Goal: Task Accomplishment & Management: Use online tool/utility

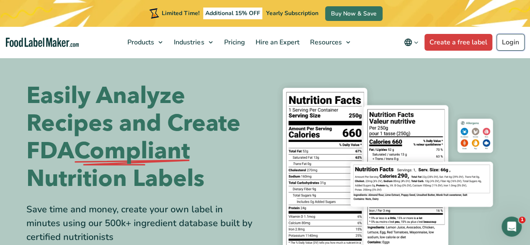
click at [513, 39] on link "Login" at bounding box center [510, 42] width 28 height 17
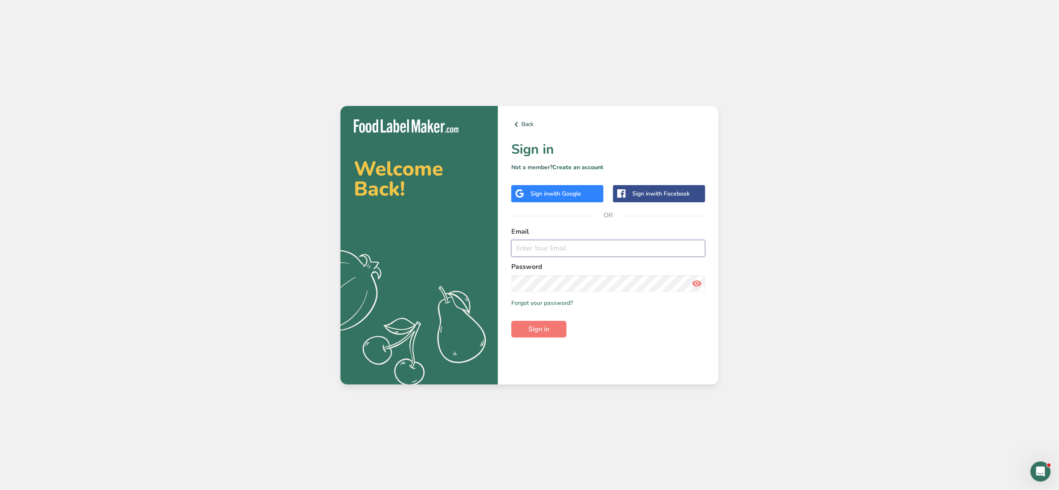
click at [590, 254] on input "email" at bounding box center [608, 248] width 194 height 17
click at [535, 326] on span "Sign in" at bounding box center [538, 329] width 21 height 10
click at [490, 276] on section "Welcome Back! .a{fill:#f5f3ed;} Back Sign in Not a member? Create an account Si…" at bounding box center [529, 245] width 378 height 278
click at [544, 327] on span "Sign in" at bounding box center [538, 329] width 21 height 10
click at [697, 282] on icon at bounding box center [697, 283] width 10 height 15
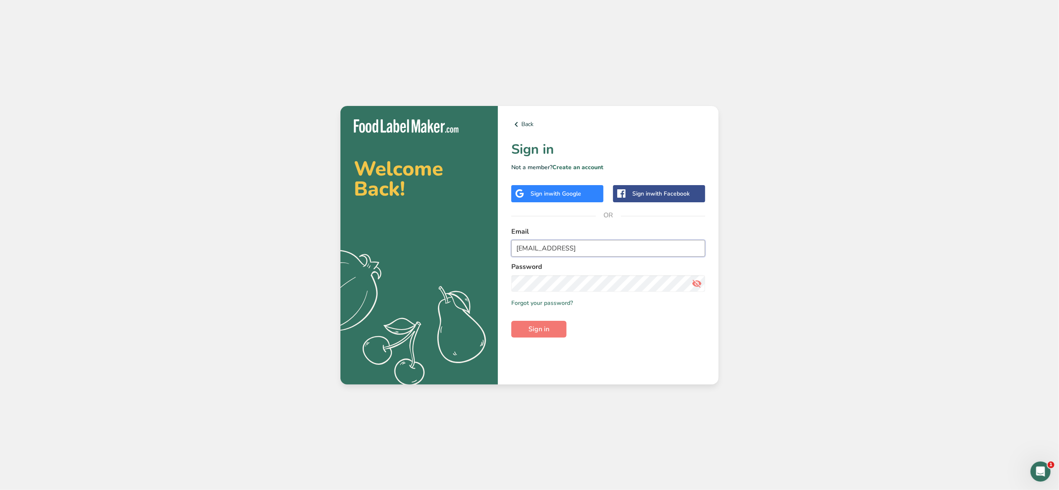
click at [605, 246] on input "[EMAIL_ADDRESS]" at bounding box center [608, 248] width 194 height 17
type input "[EMAIL_ADDRESS][DOMAIN_NAME]"
click at [549, 324] on span "Sign in" at bounding box center [538, 329] width 21 height 10
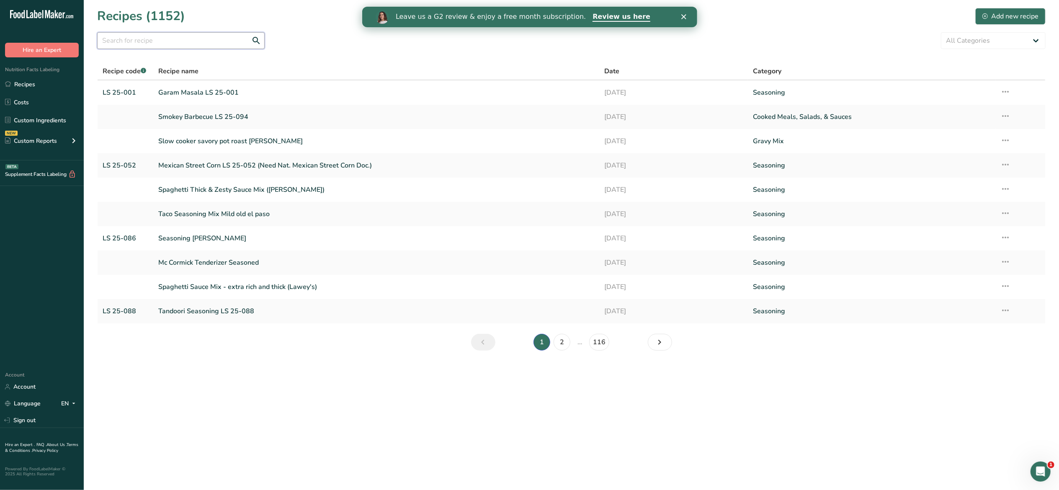
click at [209, 42] on input "text" at bounding box center [181, 40] width 168 height 17
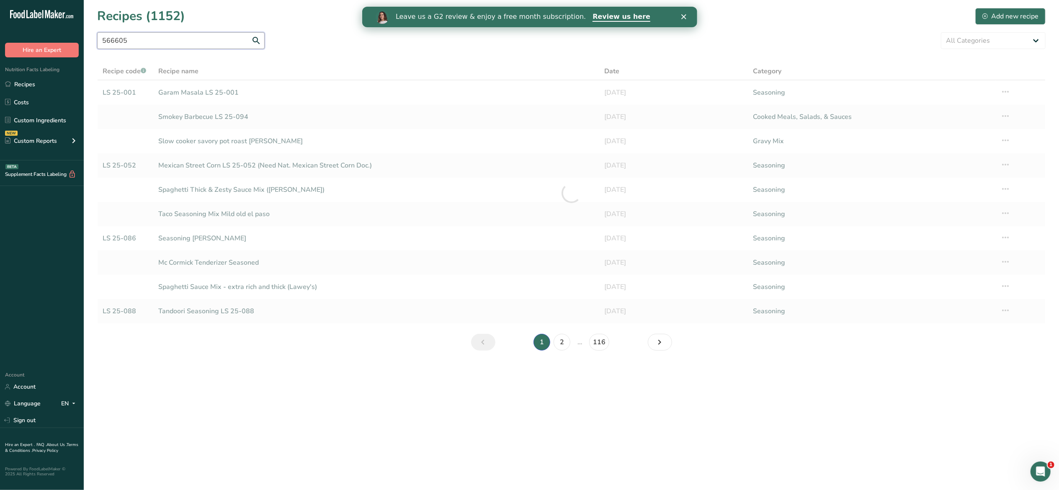
type input "566605"
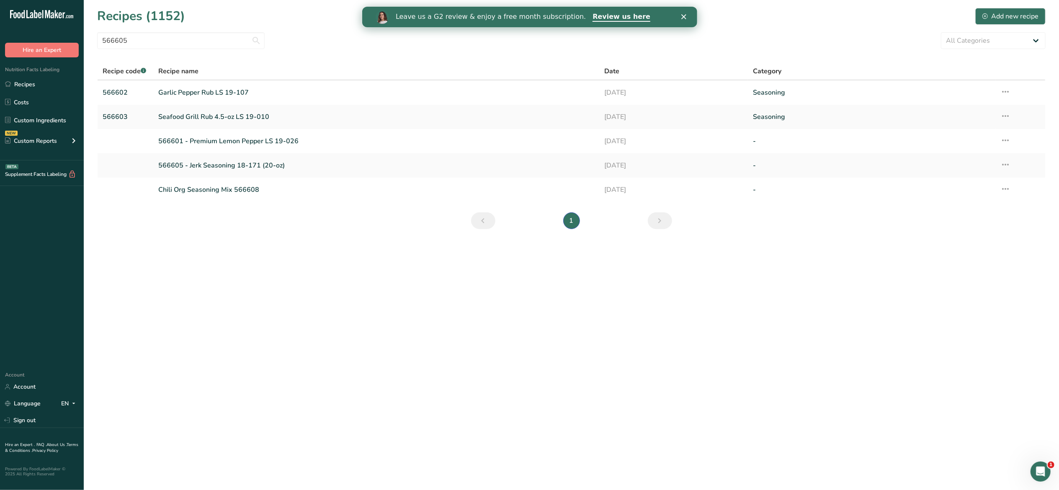
click at [199, 170] on link "566605 - Jerk Seasoning 18-171 (20-oz)" at bounding box center [376, 166] width 436 height 18
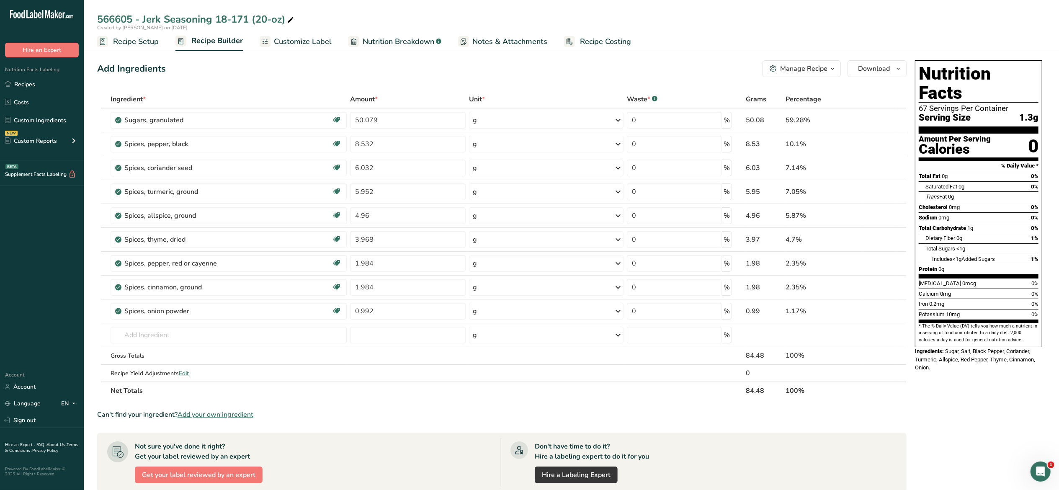
click at [316, 39] on span "Customize Label" at bounding box center [303, 41] width 58 height 11
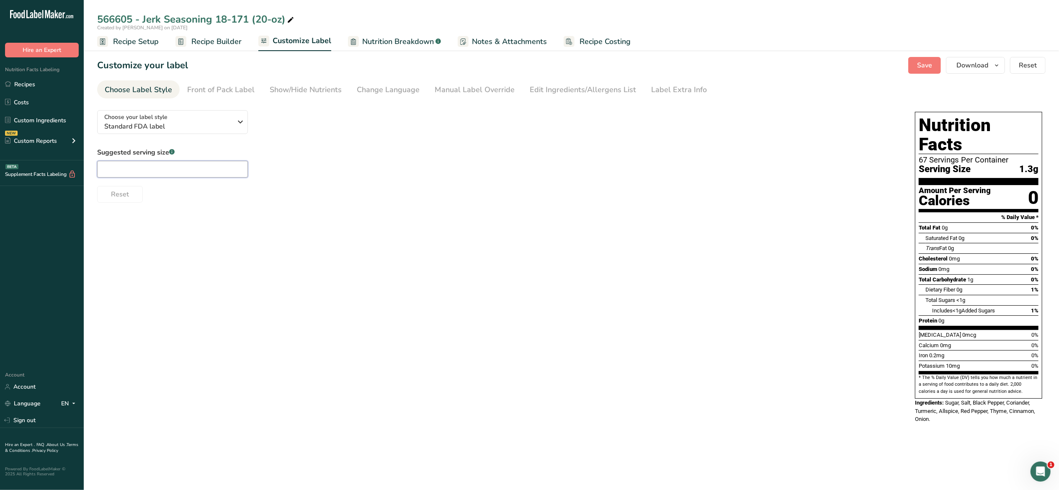
click at [210, 172] on input "text" at bounding box center [172, 169] width 151 height 17
type input "1/4 tsp"
click at [387, 248] on div "Choose your label style Standard FDA label USA (FDA) Standard FDA label Tabular…" at bounding box center [571, 267] width 948 height 328
click at [932, 59] on button "Save" at bounding box center [924, 65] width 33 height 17
click at [130, 42] on span "Recipe Setup" at bounding box center [136, 41] width 46 height 11
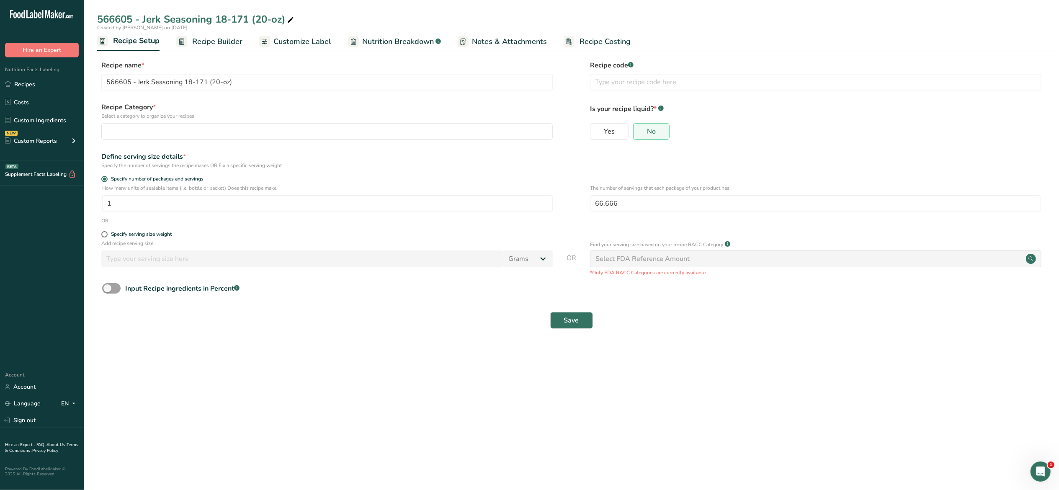
click at [103, 235] on span at bounding box center [104, 234] width 6 height 6
click at [103, 235] on input "Specify serving size weight" at bounding box center [103, 234] width 5 height 5
radio input "true"
radio input "false"
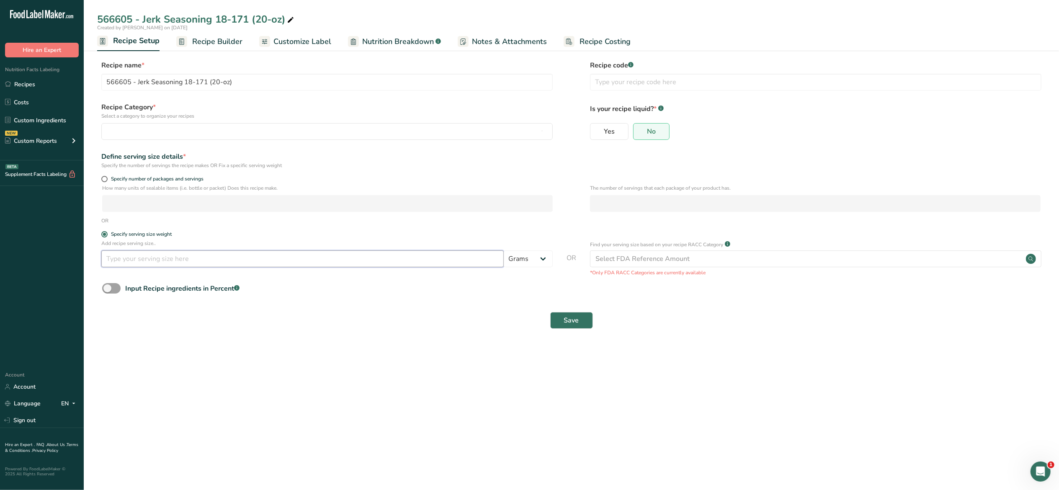
click at [160, 259] on input "number" at bounding box center [302, 258] width 402 height 17
type input "1.5"
click at [578, 320] on span "Save" at bounding box center [571, 320] width 15 height 10
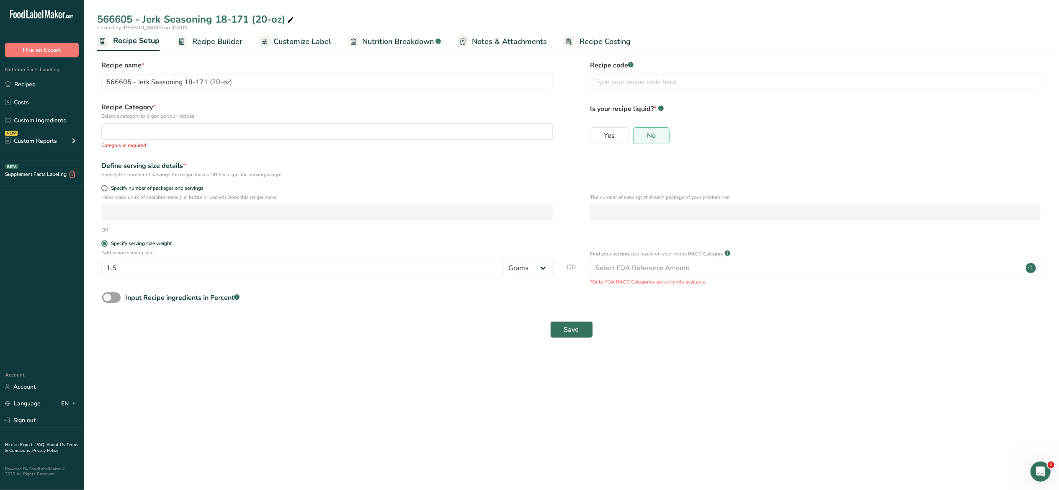
click at [321, 46] on span "Customize Label" at bounding box center [302, 41] width 58 height 11
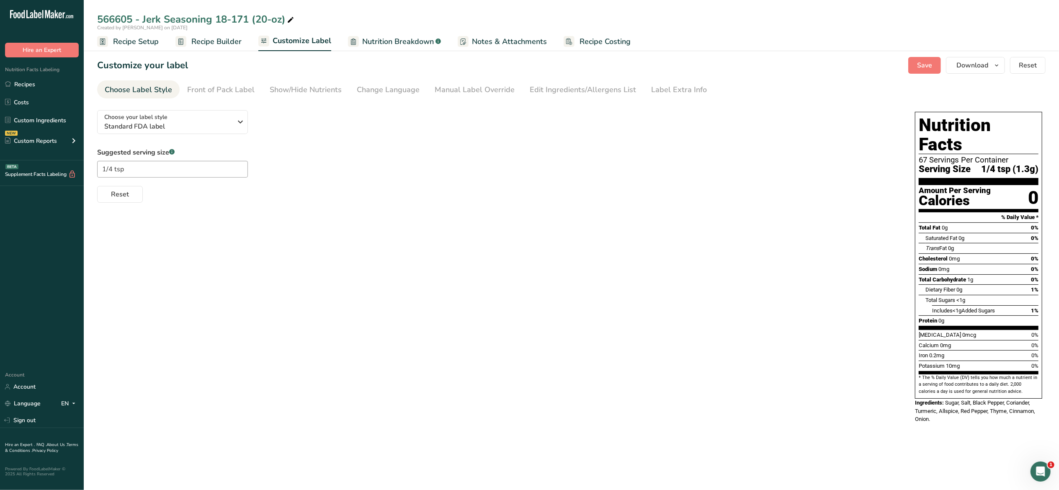
click at [434, 213] on div "Choose your label style Standard FDA label USA (FDA) Standard FDA label Tabular…" at bounding box center [571, 267] width 948 height 328
click at [154, 41] on span "Recipe Setup" at bounding box center [136, 41] width 46 height 11
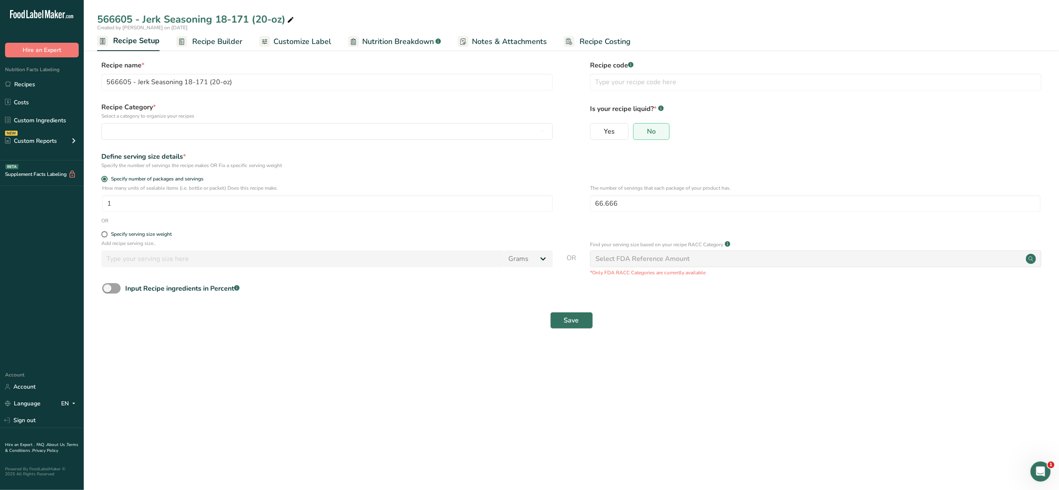
click at [104, 236] on span at bounding box center [104, 234] width 6 height 6
click at [104, 236] on input "Specify serving size weight" at bounding box center [103, 234] width 5 height 5
radio input "true"
radio input "false"
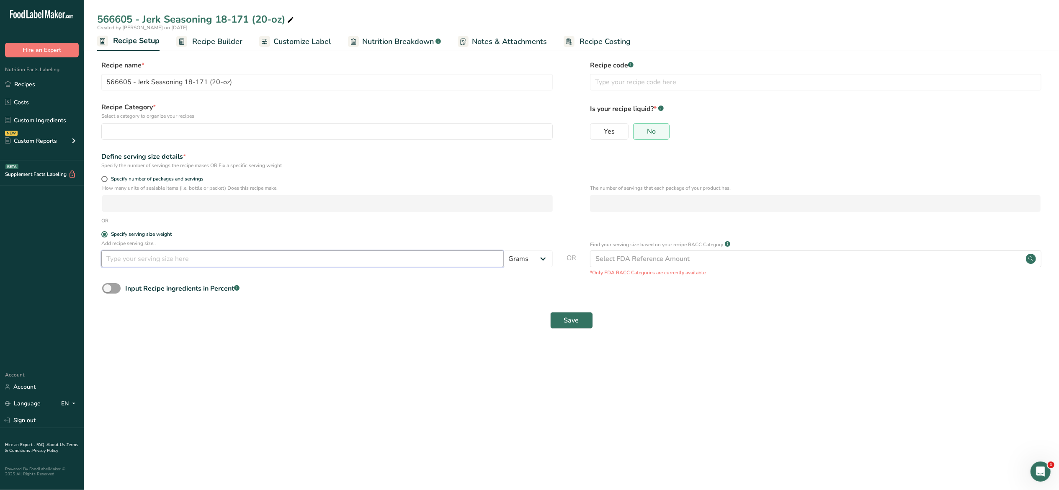
click at [131, 260] on input "number" at bounding box center [302, 258] width 402 height 17
type input "1.5"
click at [559, 322] on button "Save" at bounding box center [571, 320] width 43 height 17
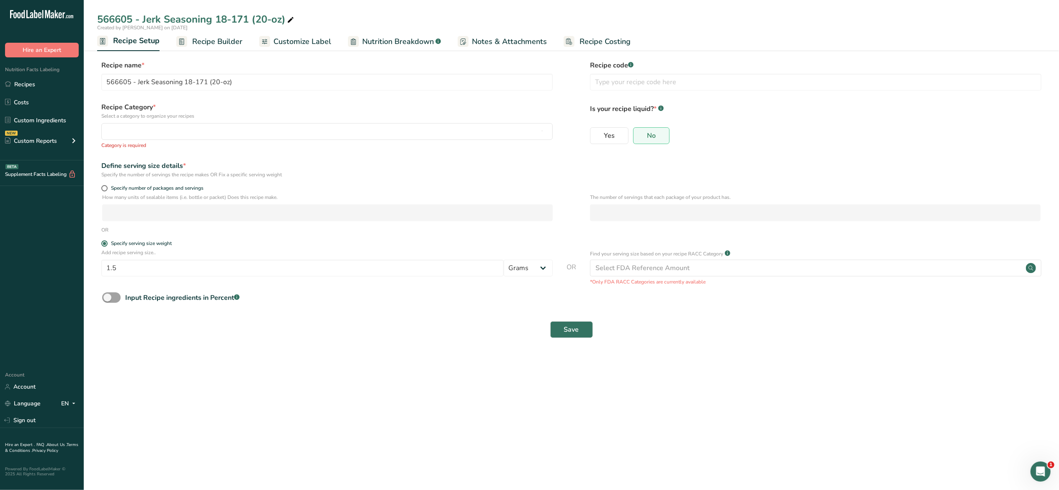
click at [294, 44] on span "Customize Label" at bounding box center [302, 41] width 58 height 11
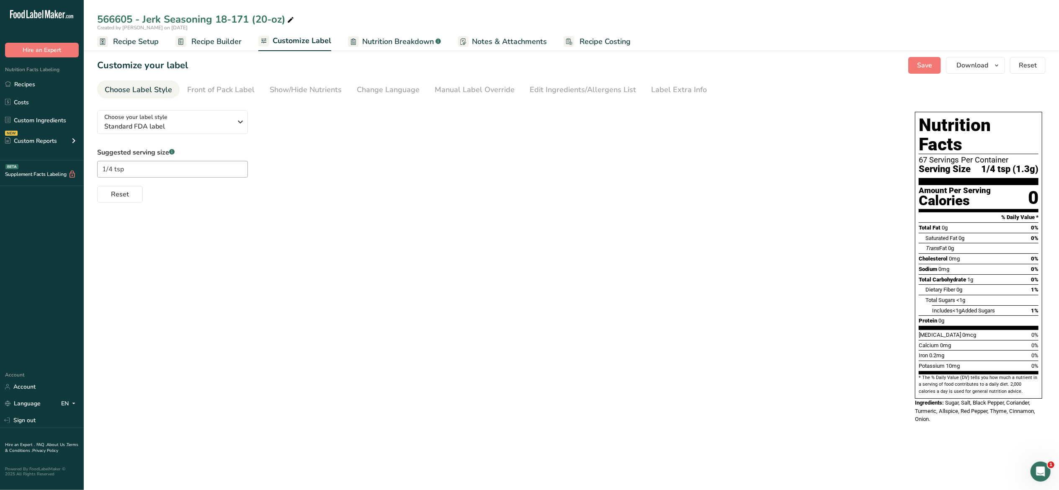
click at [548, 97] on link "Edit Ingredients/Allergens List" at bounding box center [583, 89] width 106 height 19
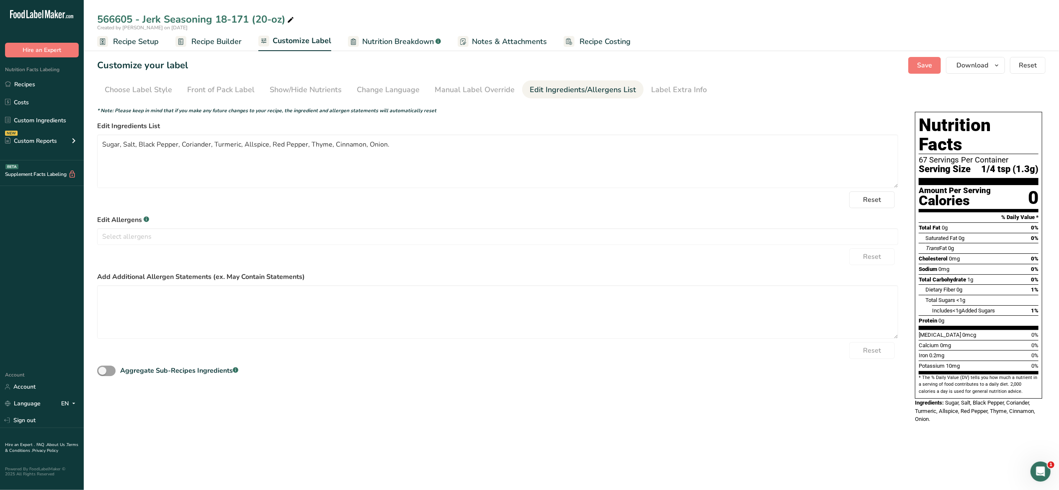
click at [297, 41] on span "Customize Label" at bounding box center [302, 40] width 59 height 11
click at [157, 87] on div "Choose Label Style" at bounding box center [138, 89] width 67 height 11
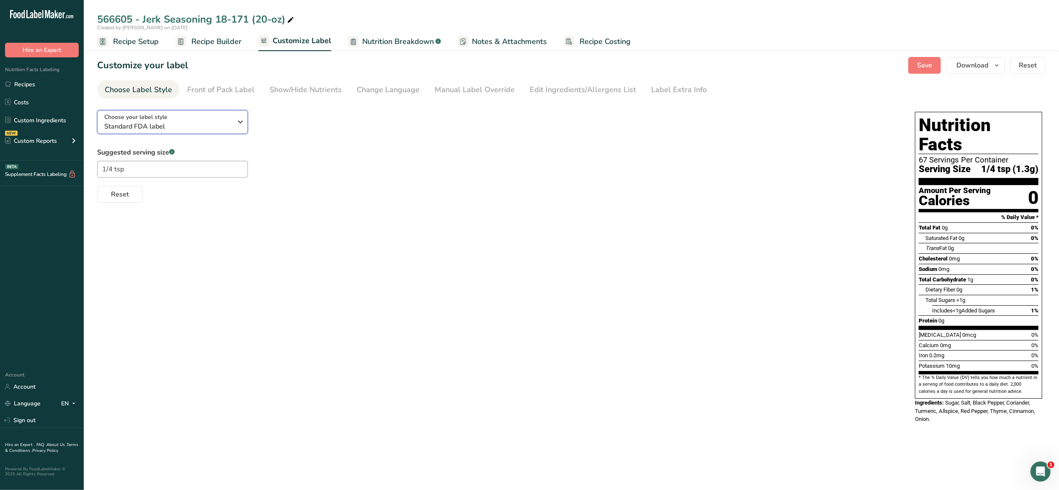
click at [237, 123] on icon "button" at bounding box center [240, 121] width 10 height 15
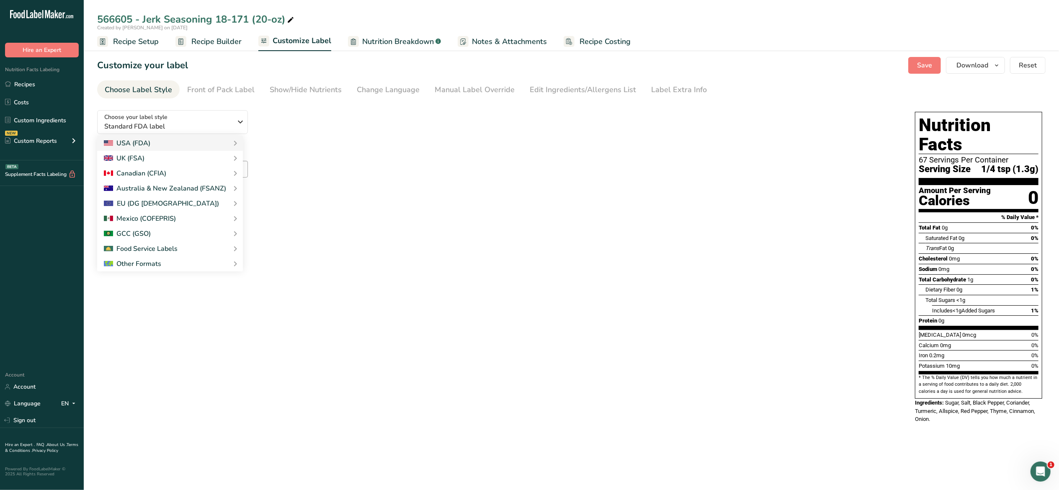
click at [0, 0] on link "Standard FDA label" at bounding box center [0, 0] width 0 height 0
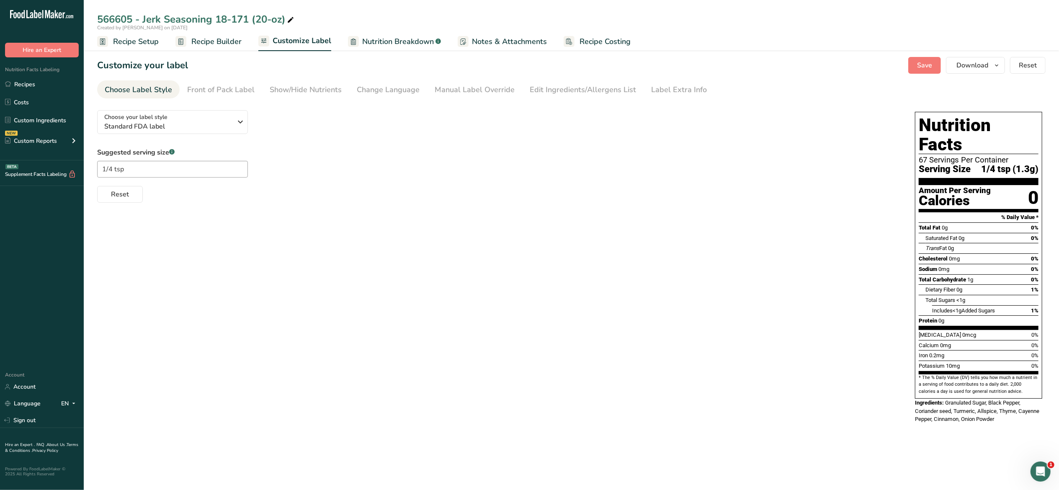
click at [228, 44] on span "Recipe Builder" at bounding box center [216, 41] width 50 height 11
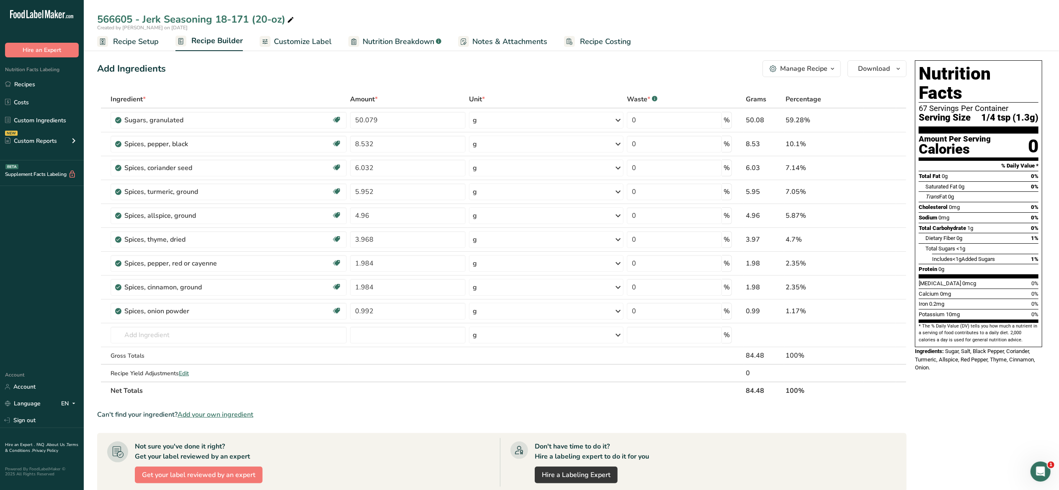
click at [288, 43] on span "Customize Label" at bounding box center [303, 41] width 58 height 11
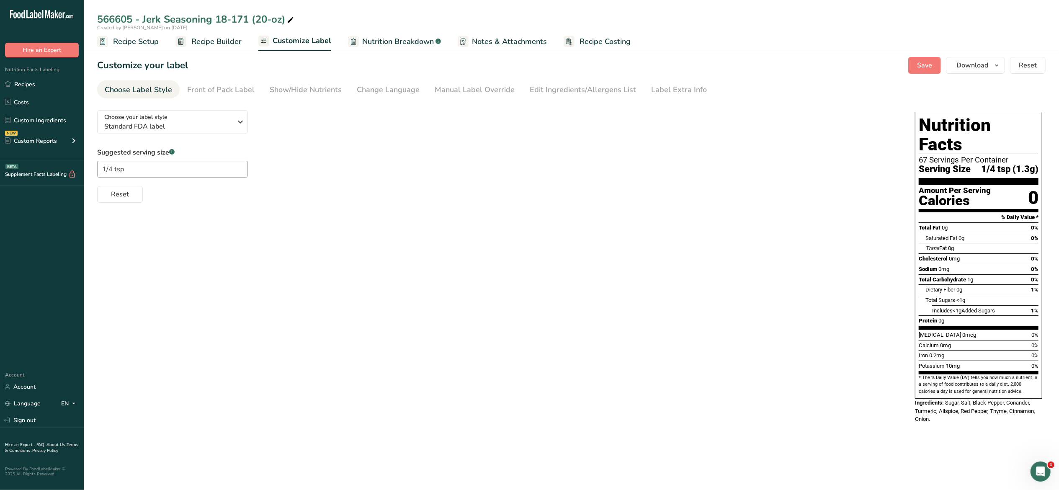
click at [146, 40] on span "Recipe Setup" at bounding box center [136, 41] width 46 height 11
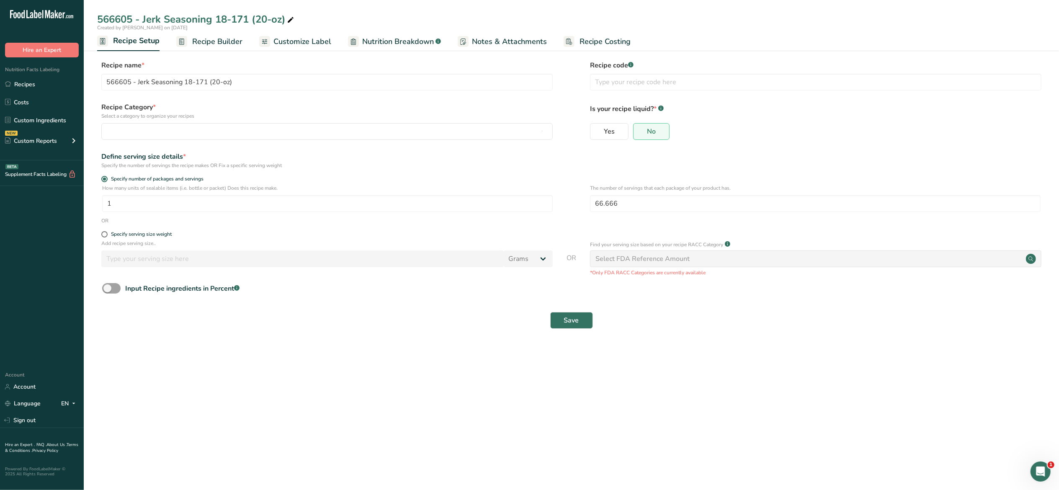
click at [104, 235] on span at bounding box center [104, 234] width 6 height 6
click at [104, 235] on input "Specify serving size weight" at bounding box center [103, 234] width 5 height 5
radio input "true"
radio input "false"
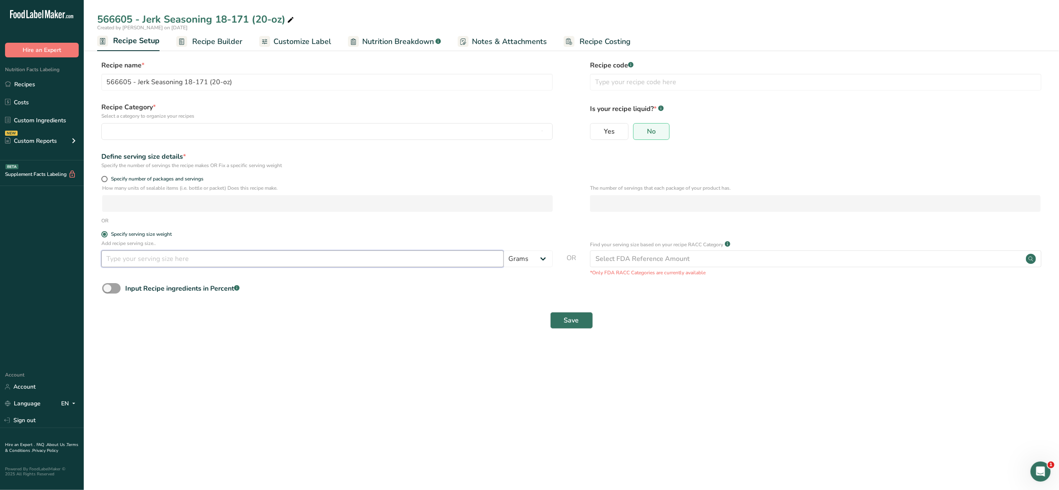
click at [141, 266] on input "number" at bounding box center [302, 258] width 402 height 17
type input "0"
type input "1.5"
click at [791, 83] on input "text" at bounding box center [815, 82] width 451 height 17
type input "566605"
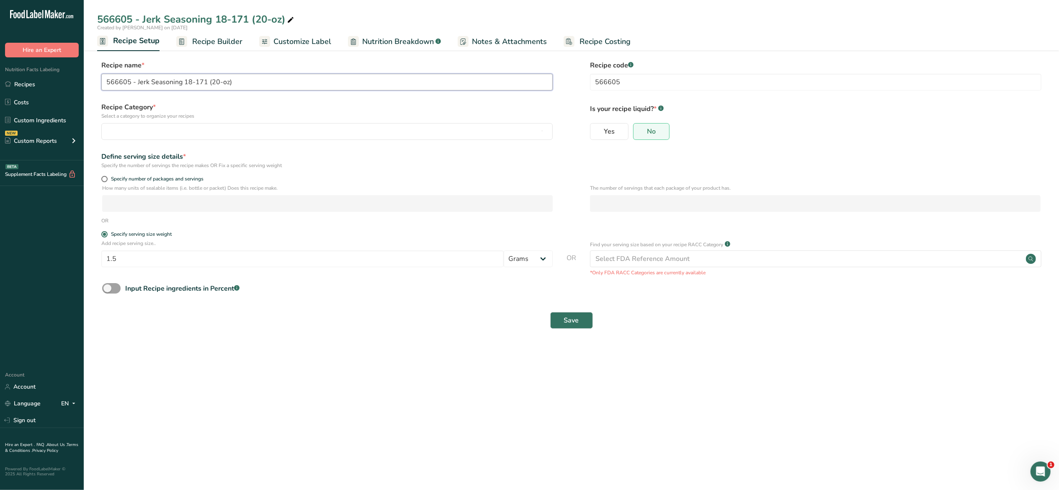
click at [184, 82] on input "566605 - Jerk Seasoning 18-171 (20-oz)" at bounding box center [326, 82] width 451 height 17
type input "566605 - Jerk Seasoning LS 18-171 (20-oz)"
click at [171, 135] on div "button" at bounding box center [325, 131] width 436 height 10
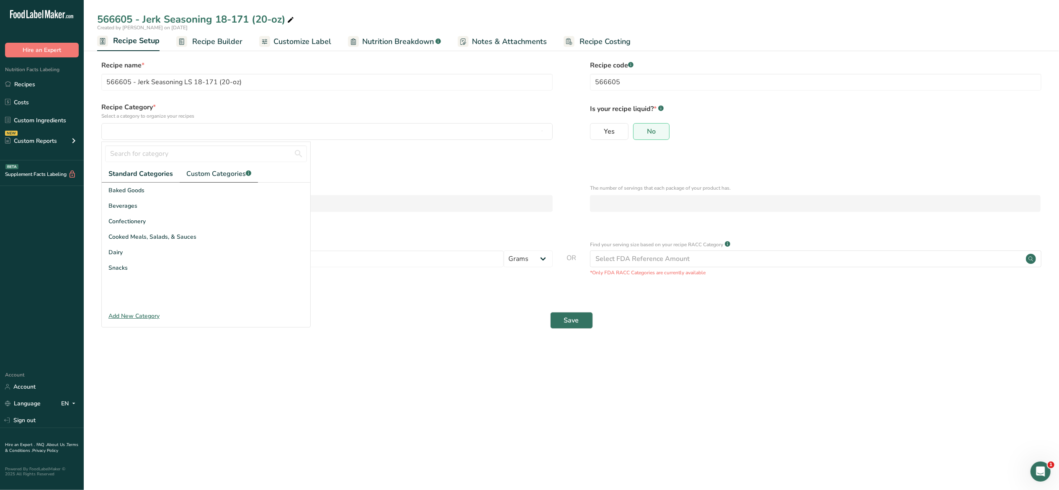
click at [210, 179] on link "Custom Categories .a-a{fill:#347362;}.b-a{fill:#fff;}" at bounding box center [219, 173] width 78 height 17
click at [135, 235] on span "Seasoning" at bounding box center [122, 236] width 28 height 9
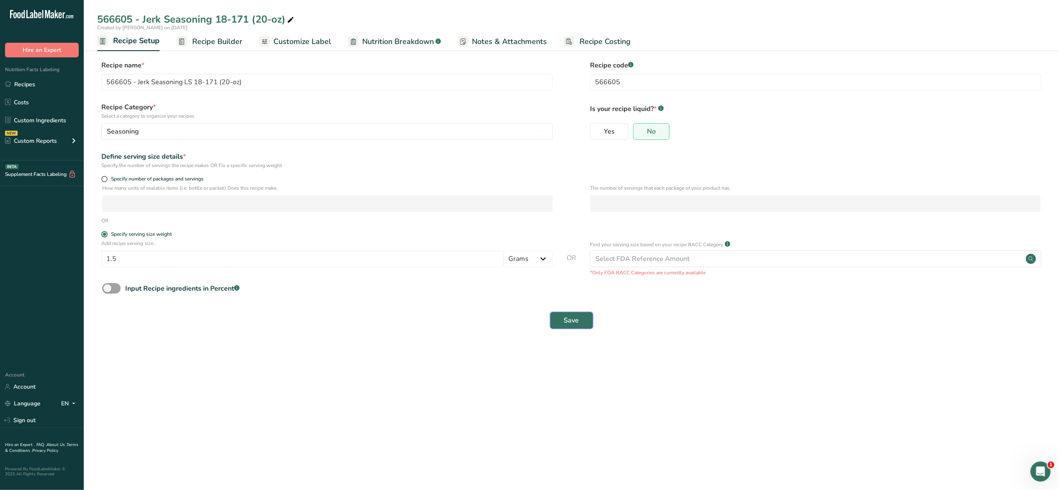
click at [572, 316] on span "Save" at bounding box center [571, 320] width 15 height 10
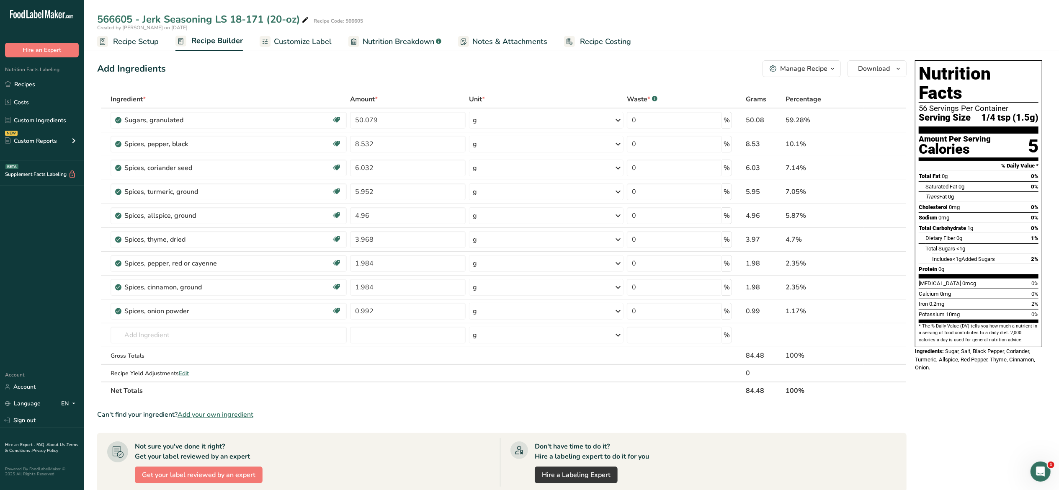
click at [727, 232] on div "0 %" at bounding box center [685, 239] width 116 height 17
click at [230, 41] on span "Recipe Builder" at bounding box center [217, 40] width 52 height 11
click at [215, 41] on span "Recipe Builder" at bounding box center [217, 40] width 52 height 11
click at [307, 36] on span "Customize Label" at bounding box center [303, 41] width 58 height 11
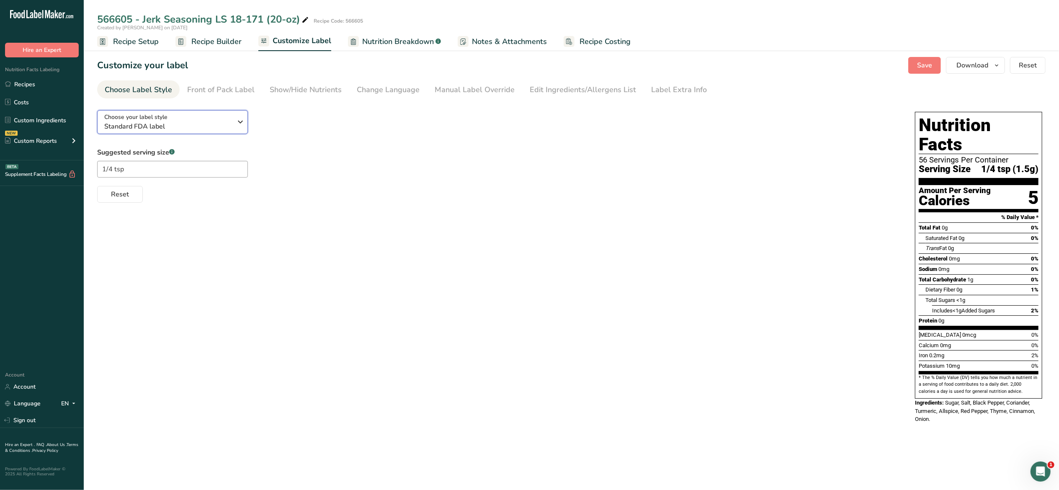
click at [242, 120] on icon "button" at bounding box center [240, 121] width 10 height 15
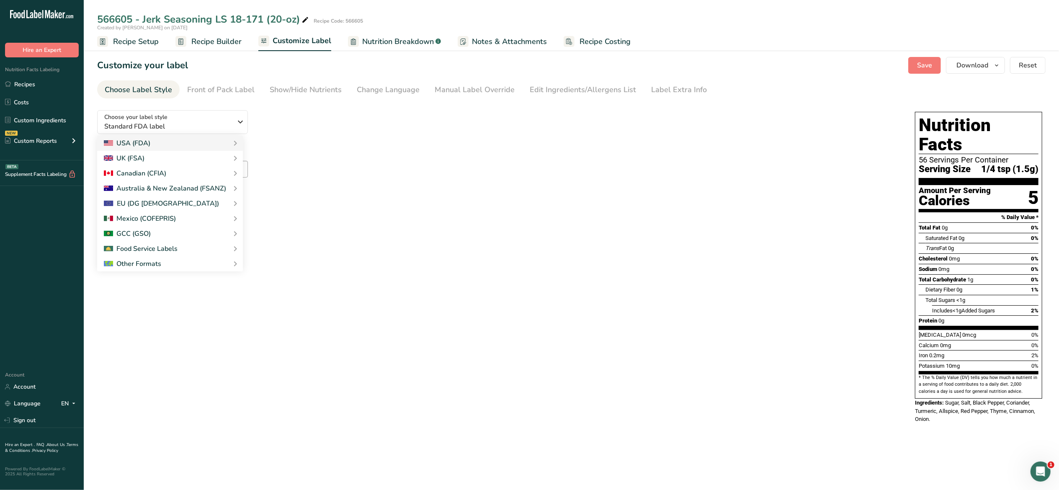
click at [193, 139] on div "USA (FDA)" at bounding box center [170, 143] width 132 height 10
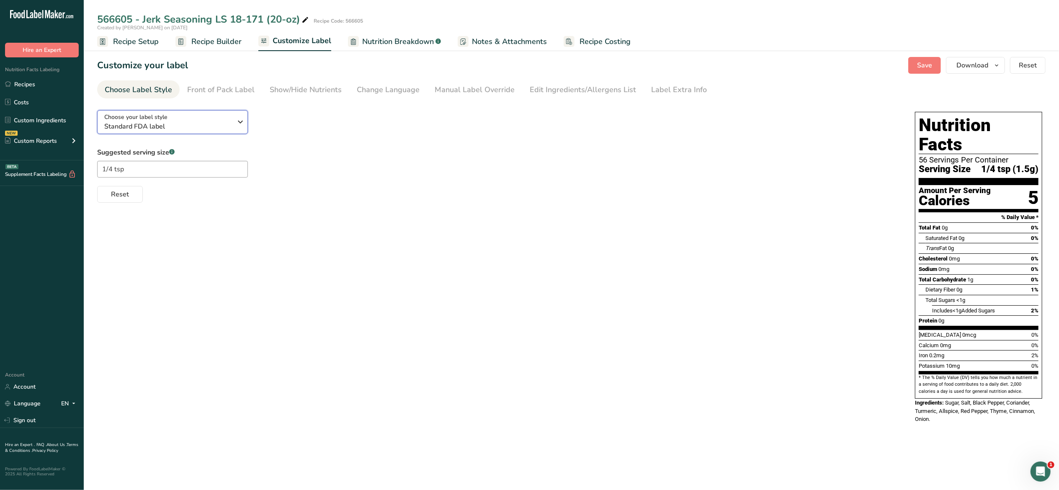
click at [246, 121] on button "Choose your label style Standard FDA label" at bounding box center [172, 122] width 151 height 24
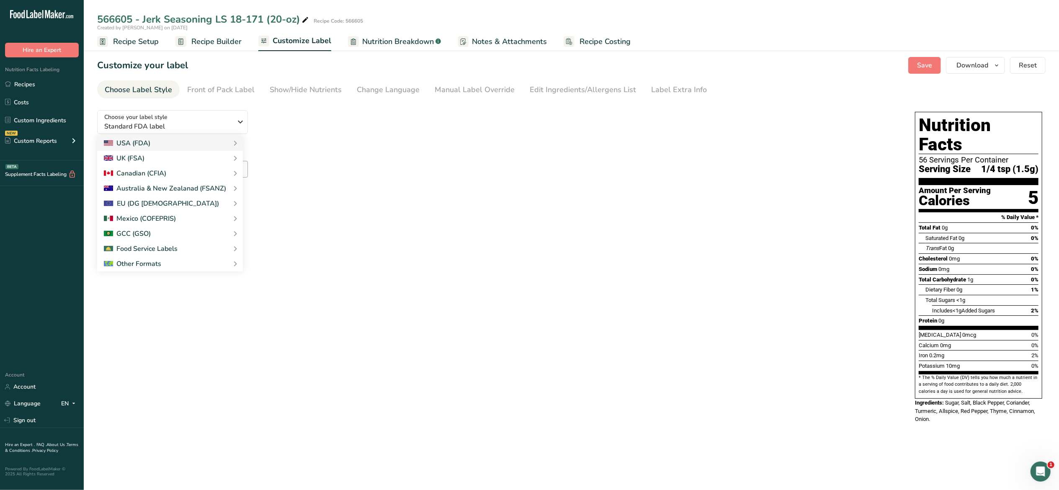
click at [0, 0] on link "Table Format (Per 100g & Per Serving)" at bounding box center [0, 0] width 0 height 0
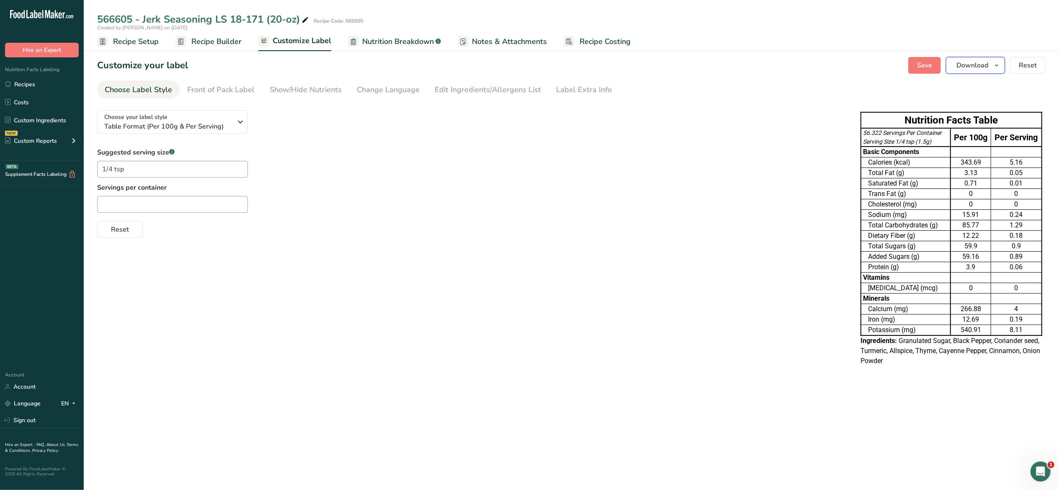
click at [1000, 68] on icon "button" at bounding box center [996, 65] width 7 height 10
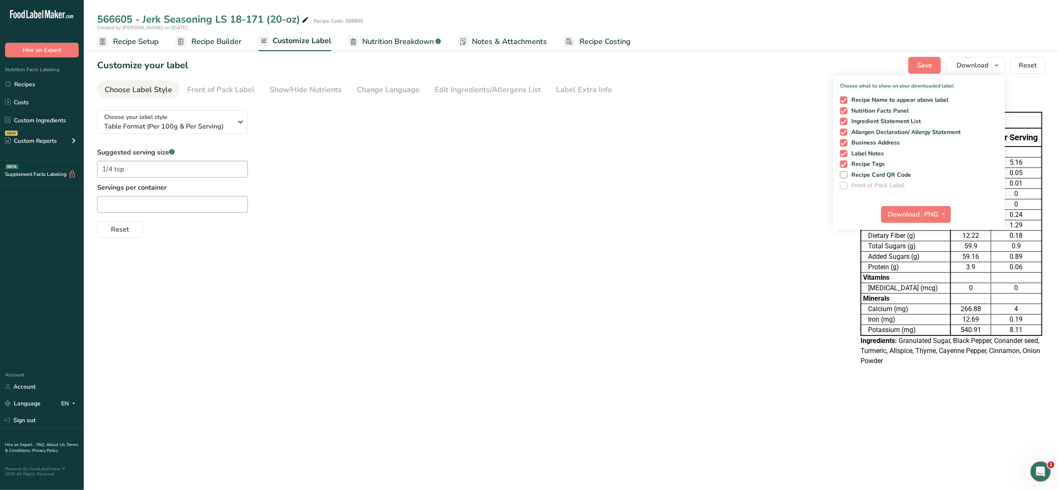
click at [876, 161] on span "Recipe Tags" at bounding box center [867, 164] width 38 height 8
click at [845, 161] on input "Recipe Tags" at bounding box center [842, 163] width 5 height 5
checkbox input "false"
click at [873, 150] on span "Label Notes" at bounding box center [866, 154] width 37 height 8
click at [845, 151] on input "Label Notes" at bounding box center [842, 153] width 5 height 5
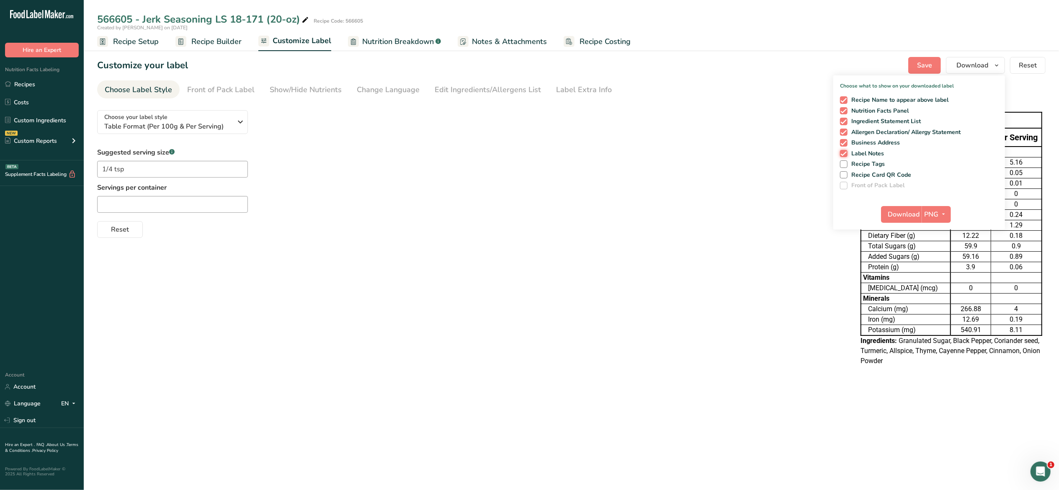
checkbox input "false"
click at [875, 141] on span "Business Address" at bounding box center [874, 143] width 53 height 8
click at [845, 141] on input "Business Address" at bounding box center [842, 142] width 5 height 5
checkbox input "false"
click at [880, 129] on span "Allergen Declaration/ Allergy Statement" at bounding box center [904, 133] width 113 height 8
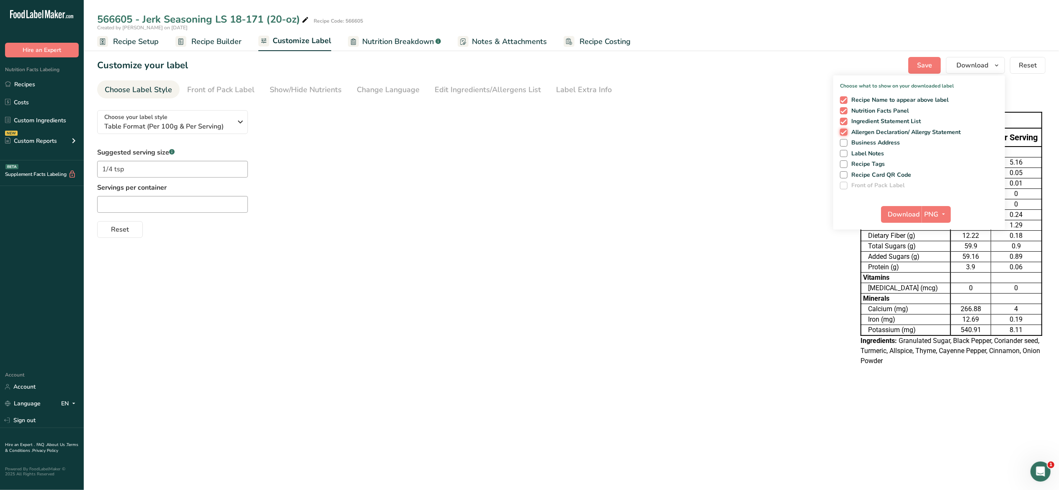
click at [845, 129] on input "Allergen Declaration/ Allergy Statement" at bounding box center [842, 131] width 5 height 5
checkbox input "false"
click at [884, 120] on span "Ingredient Statement List" at bounding box center [885, 122] width 74 height 8
click at [845, 120] on input "Ingredient Statement List" at bounding box center [842, 121] width 5 height 5
checkbox input "false"
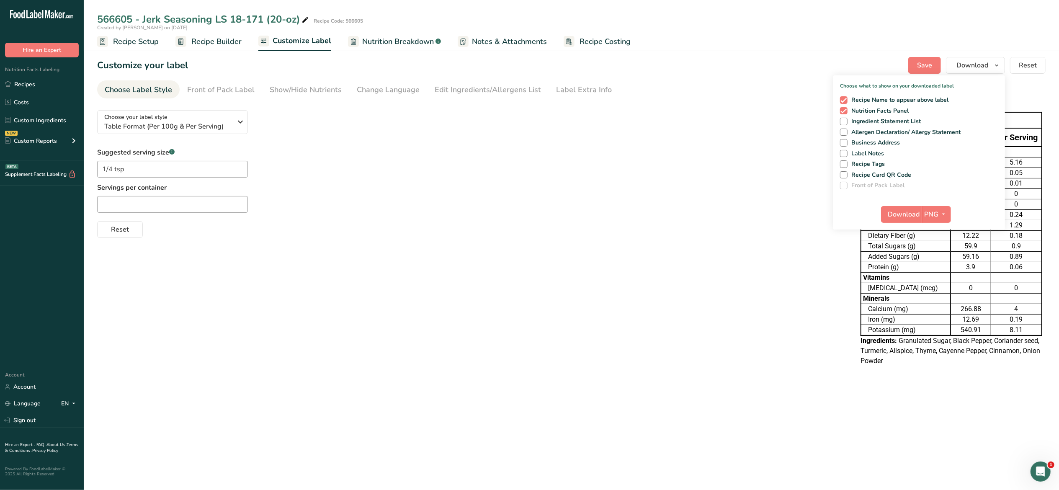
click at [900, 97] on span "Recipe Name to appear above label" at bounding box center [898, 100] width 101 height 8
click at [845, 97] on input "Recipe Name to appear above label" at bounding box center [842, 99] width 5 height 5
checkbox input "false"
click at [939, 209] on span "button" at bounding box center [944, 214] width 10 height 10
click at [947, 271] on link "PDF" at bounding box center [937, 273] width 27 height 14
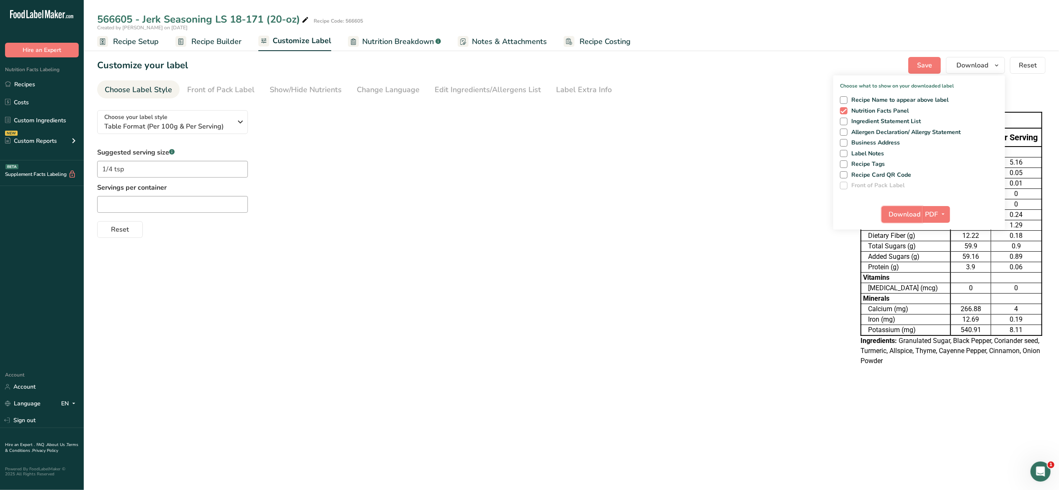
click at [905, 215] on span "Download" at bounding box center [905, 214] width 32 height 10
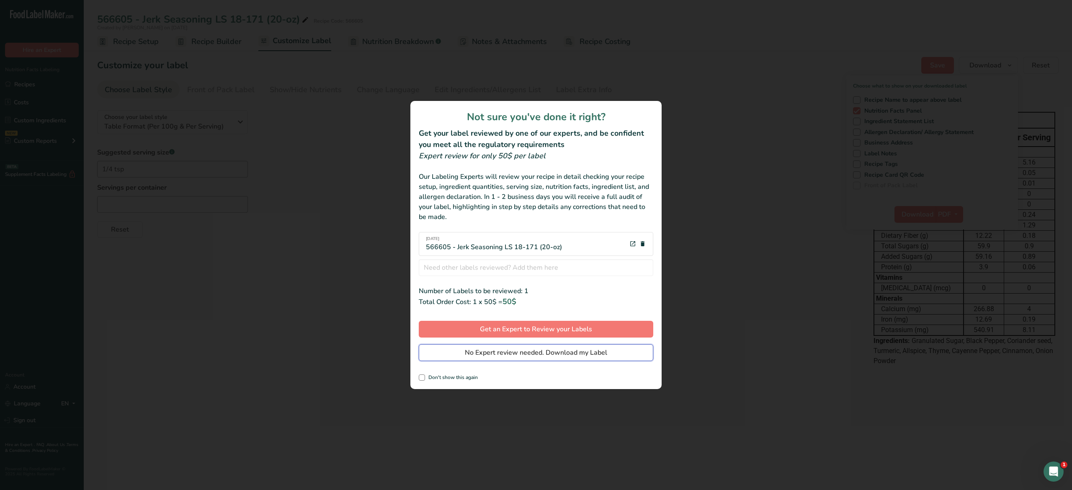
click at [603, 355] on span "No Expert review needed. Download my Label" at bounding box center [536, 353] width 142 height 10
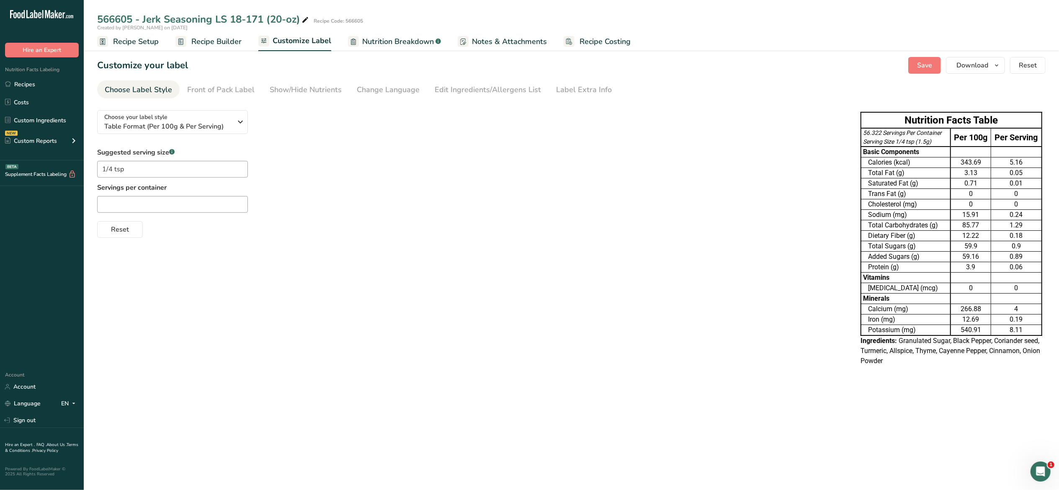
click at [880, 135] on div "56.322 Servings Per Container" at bounding box center [905, 133] width 85 height 9
click at [124, 43] on span "Recipe Setup" at bounding box center [136, 41] width 46 height 11
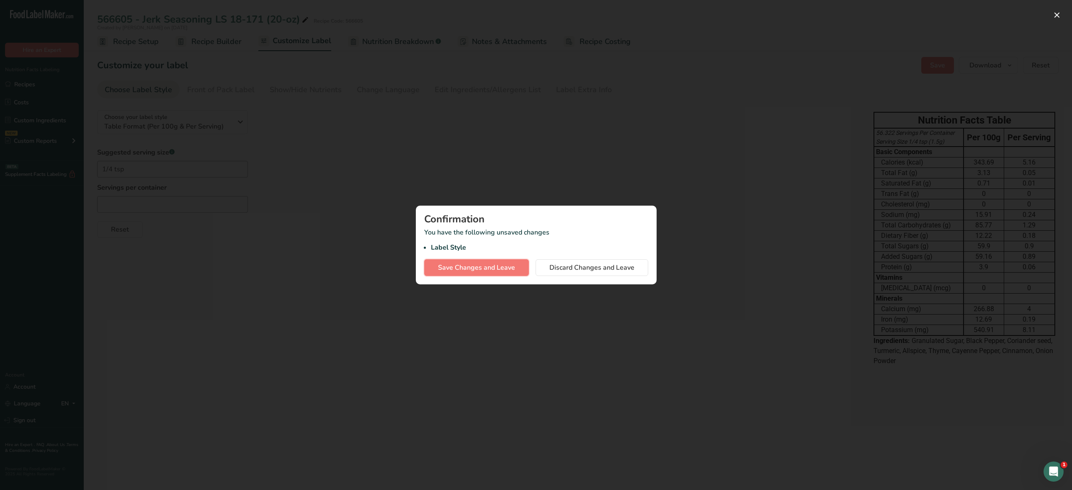
click at [452, 266] on span "Save Changes and Leave" at bounding box center [476, 268] width 77 height 10
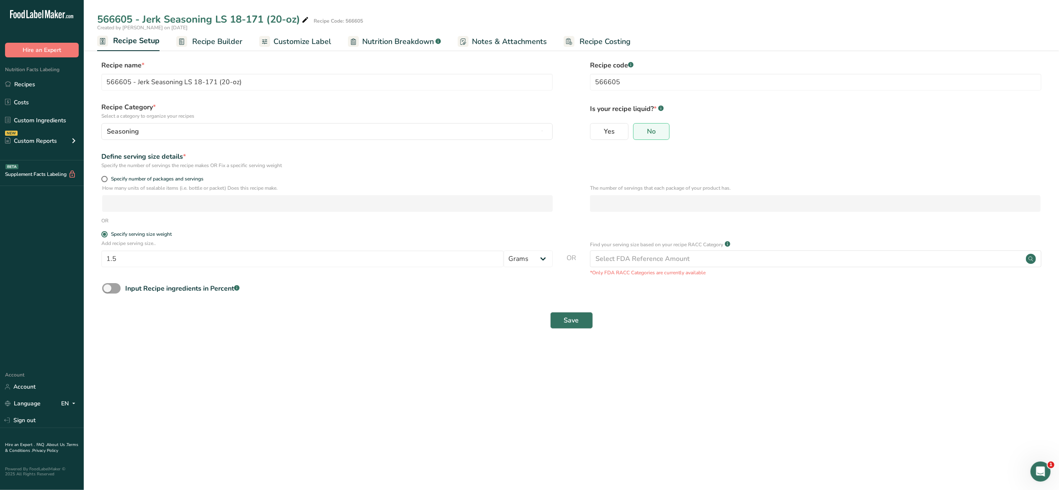
click at [297, 43] on span "Customize Label" at bounding box center [302, 41] width 58 height 11
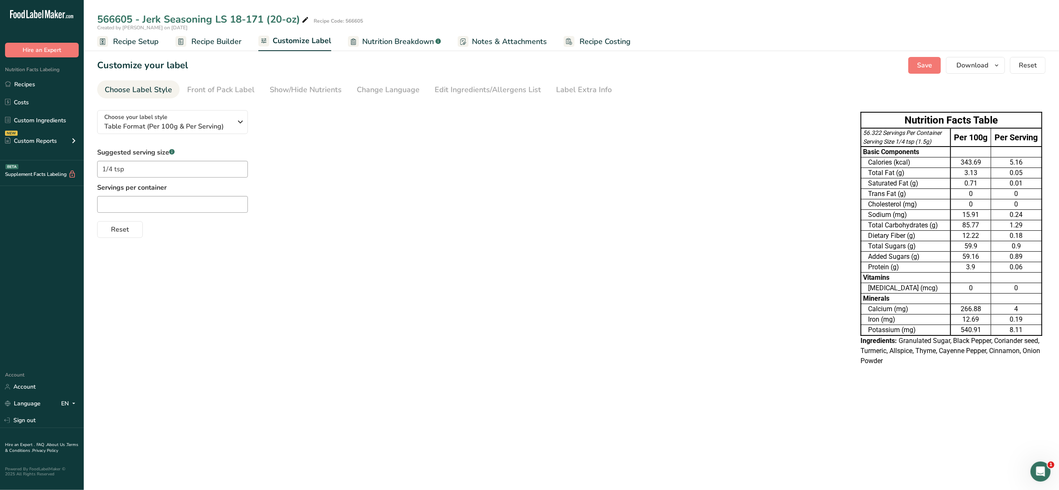
click at [223, 44] on span "Recipe Builder" at bounding box center [216, 41] width 50 height 11
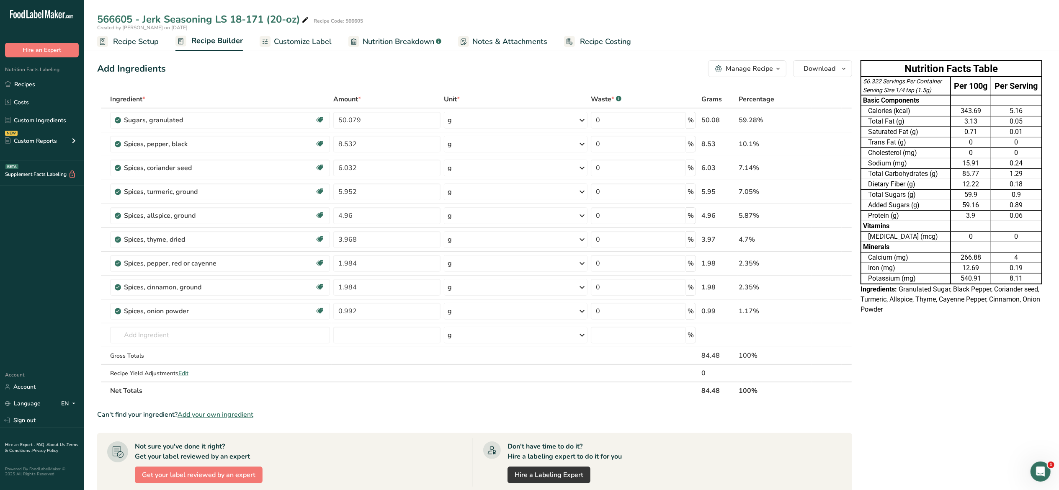
click at [305, 44] on span "Customize Label" at bounding box center [303, 41] width 58 height 11
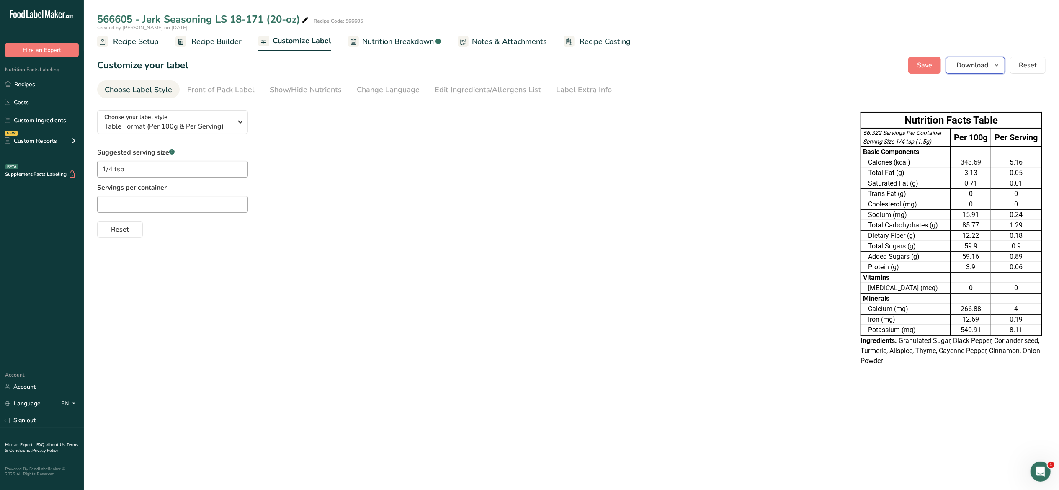
click at [999, 68] on icon "button" at bounding box center [996, 65] width 7 height 10
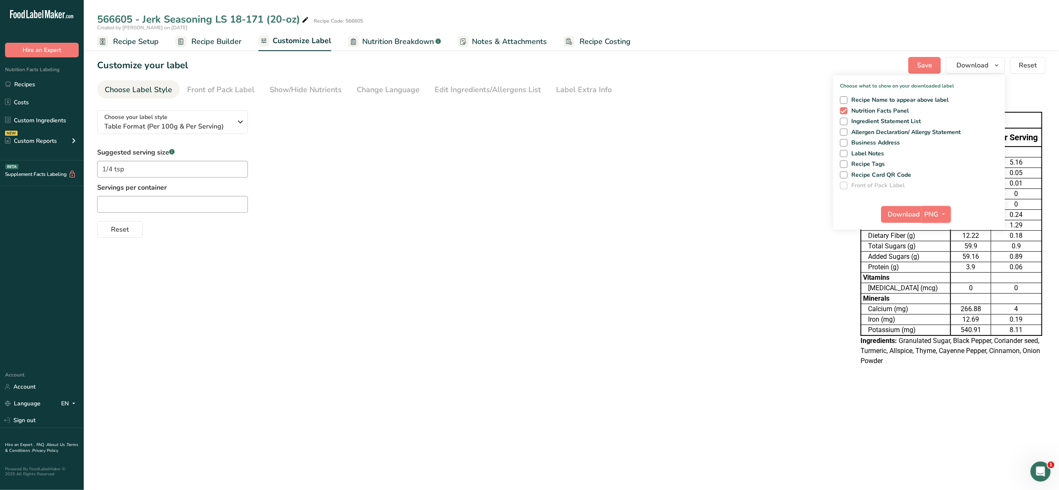
click at [939, 214] on span "button" at bounding box center [944, 214] width 10 height 10
click at [942, 273] on link "PDF" at bounding box center [937, 273] width 27 height 14
click at [912, 211] on span "Download" at bounding box center [905, 214] width 32 height 10
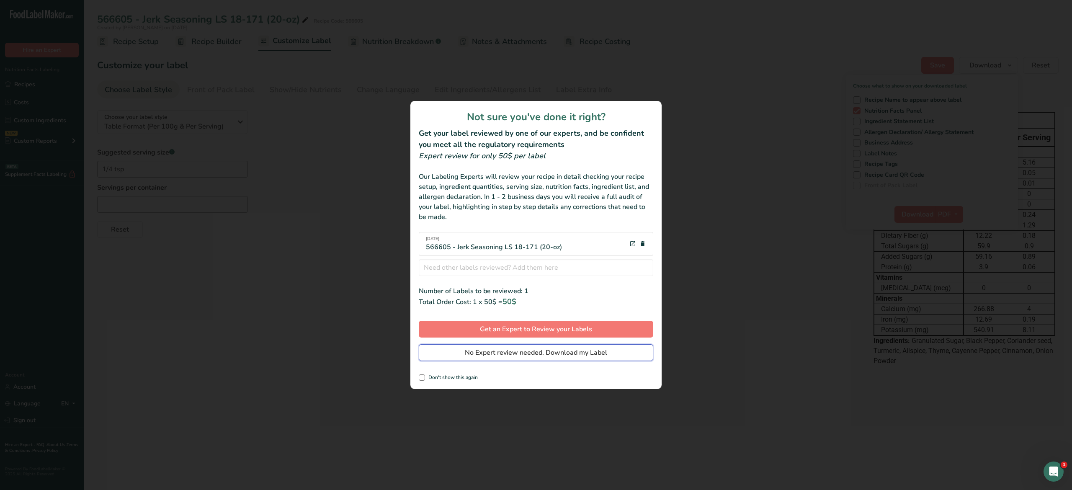
click at [586, 350] on span "No Expert review needed. Download my Label" at bounding box center [536, 353] width 142 height 10
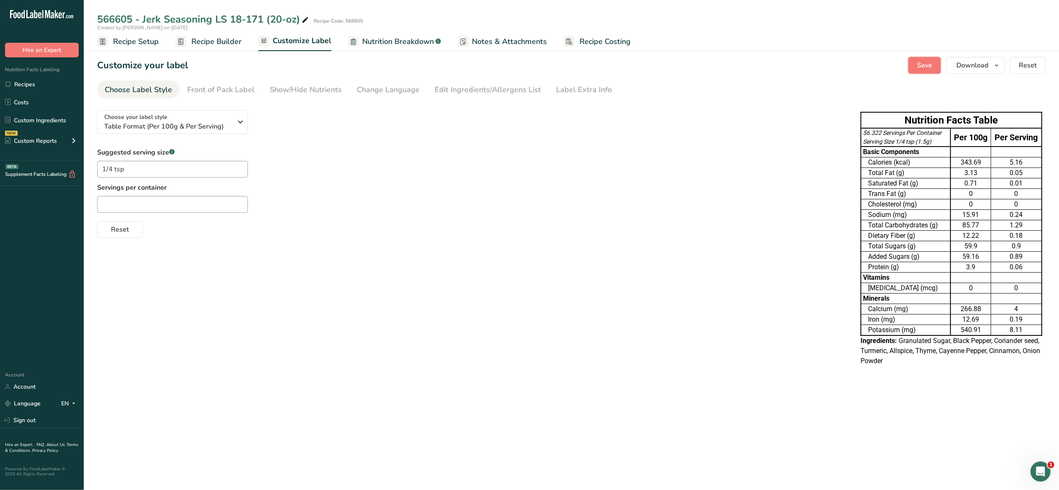
click at [923, 60] on span "Save" at bounding box center [924, 65] width 15 height 10
click at [25, 420] on link "Sign out" at bounding box center [42, 420] width 84 height 15
